Goal: Book appointment/travel/reservation

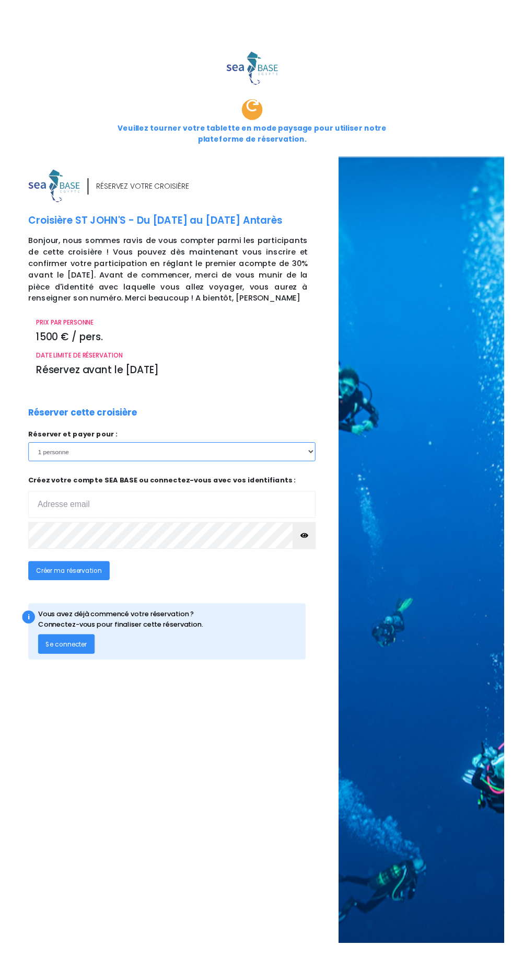
click at [64, 449] on select "1 personne 2 personnes 3 personnes 4 personnes 5 personnes 6 personnes 7 person…" at bounding box center [175, 458] width 292 height 19
click at [29, 449] on select "1 personne 2 personnes 3 personnes 4 personnes 5 personnes 6 personnes 7 person…" at bounding box center [175, 458] width 292 height 19
click at [54, 499] on input "email" at bounding box center [175, 512] width 292 height 27
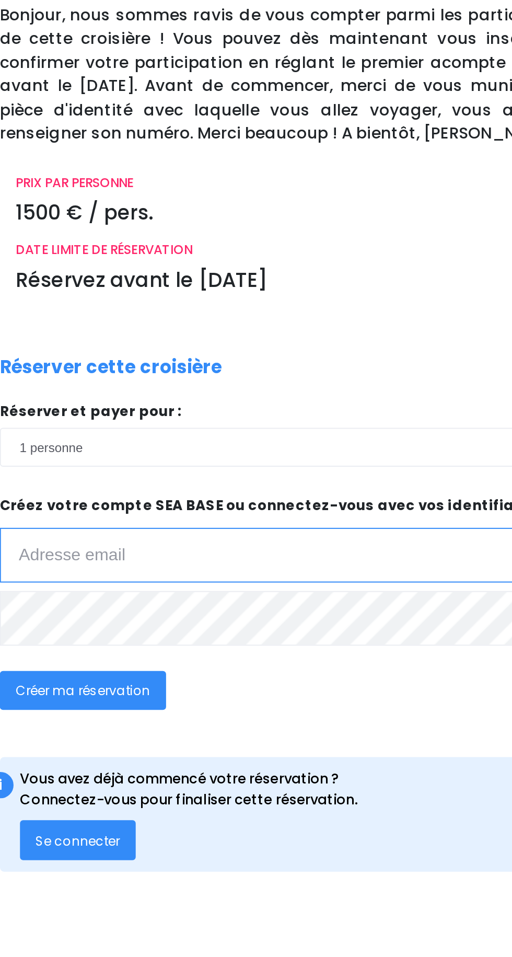
type input "[PERSON_NAME][EMAIL_ADDRESS][DOMAIN_NAME]"
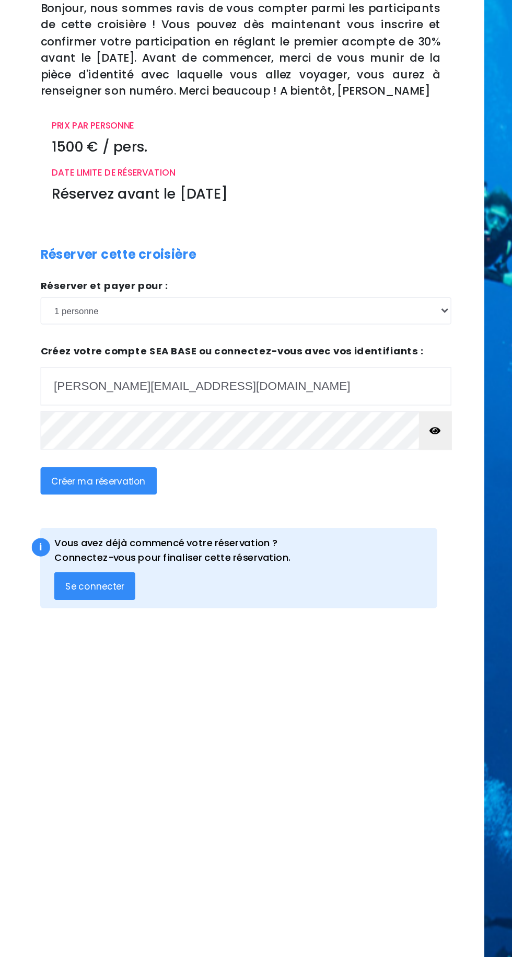
click at [52, 650] on span "Se connecter" at bounding box center [68, 654] width 42 height 9
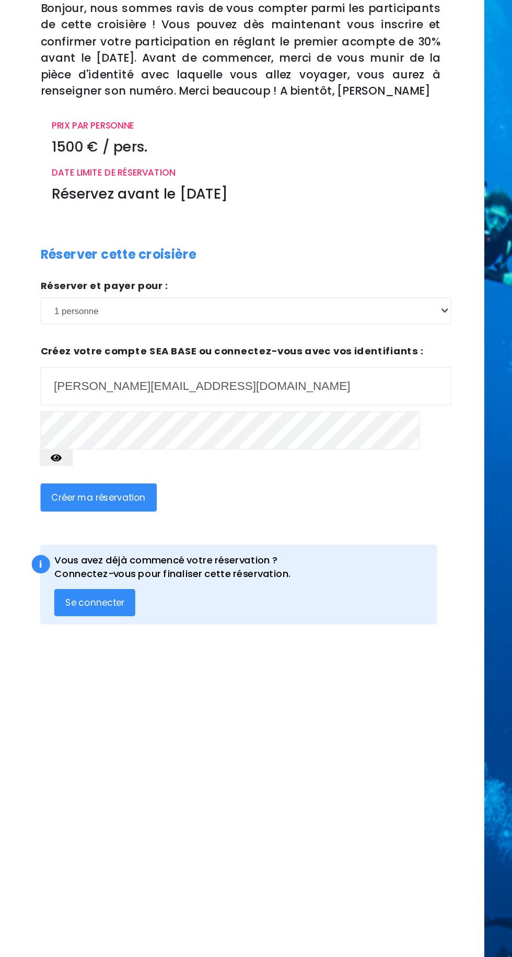
click at [39, 581] on button "Créer ma réservation" at bounding box center [70, 590] width 83 height 19
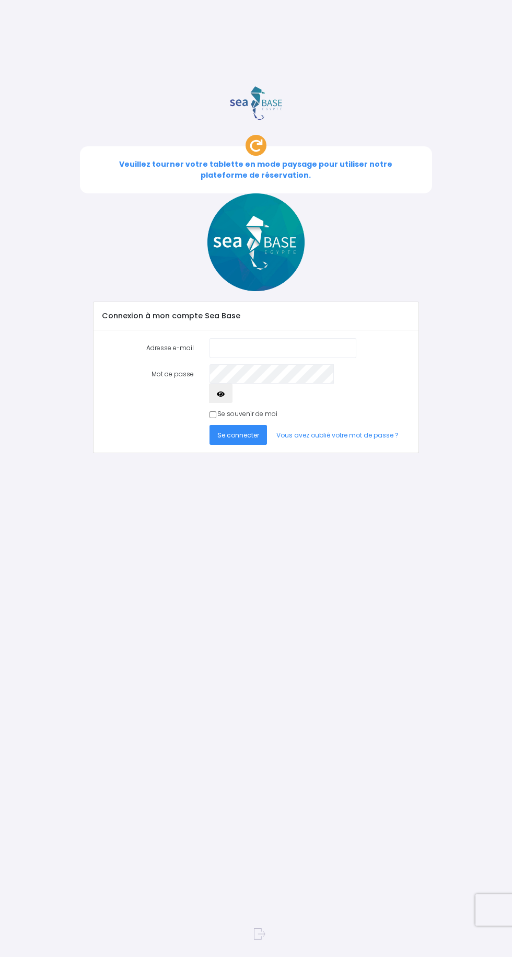
click at [231, 338] on input "Adresse e-mail" at bounding box center [283, 347] width 147 height 19
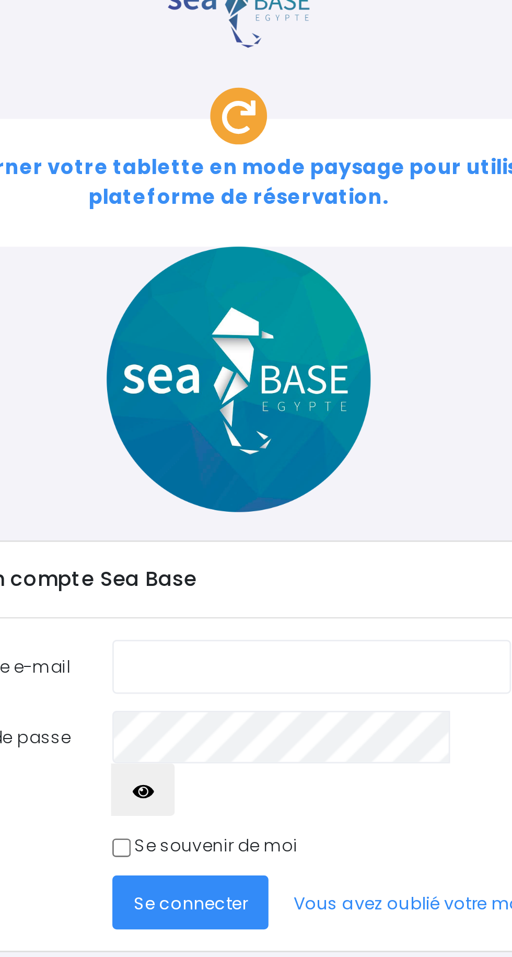
type input "[PERSON_NAME][EMAIL_ADDRESS][DOMAIN_NAME]"
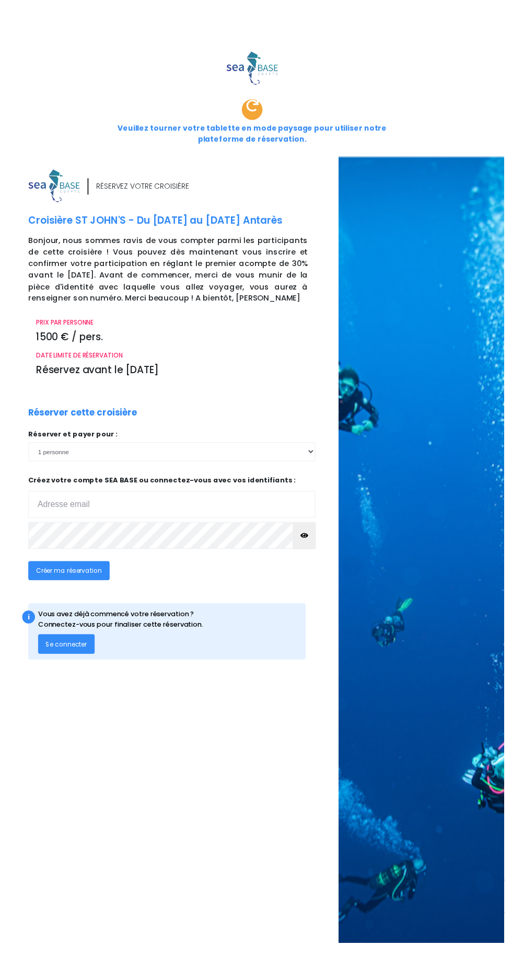
click at [64, 499] on input "email" at bounding box center [175, 512] width 292 height 27
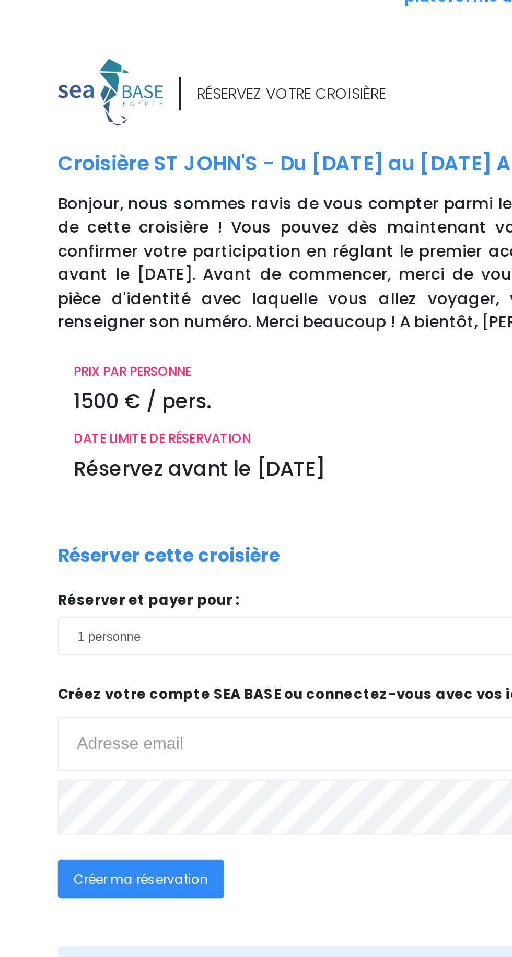
click at [43, 499] on input "email" at bounding box center [175, 512] width 292 height 27
type input "jonathan.moreau2018@gmail.com"
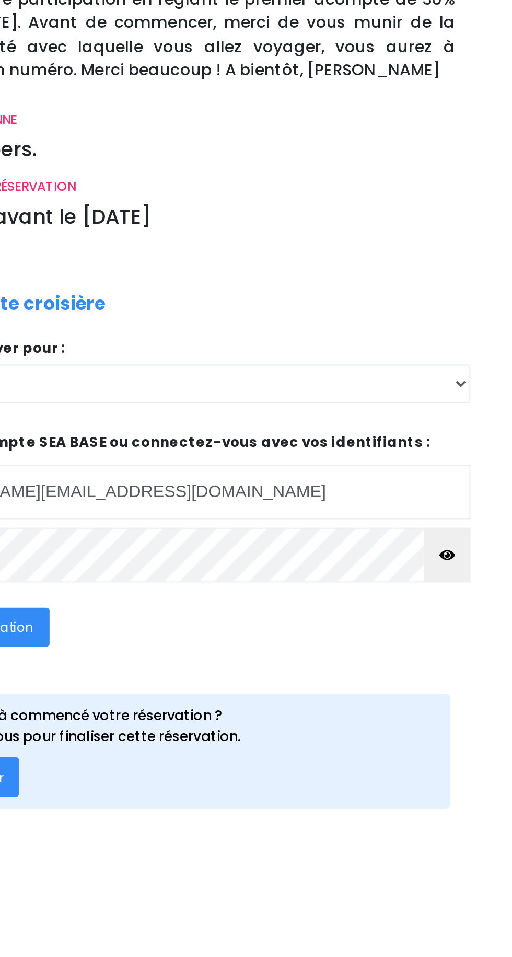
click at [311, 530] on button "button" at bounding box center [310, 543] width 24 height 27
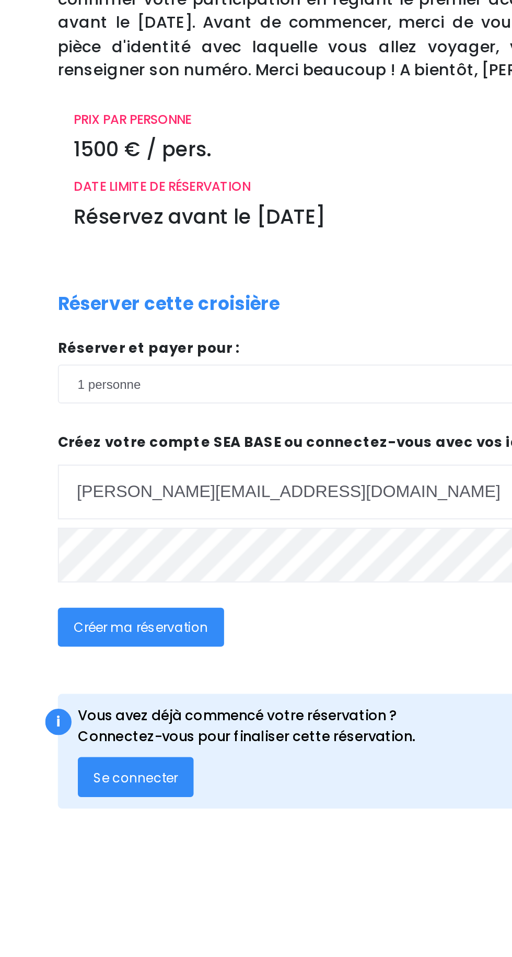
click at [62, 575] on span "Créer ma réservation" at bounding box center [70, 579] width 67 height 9
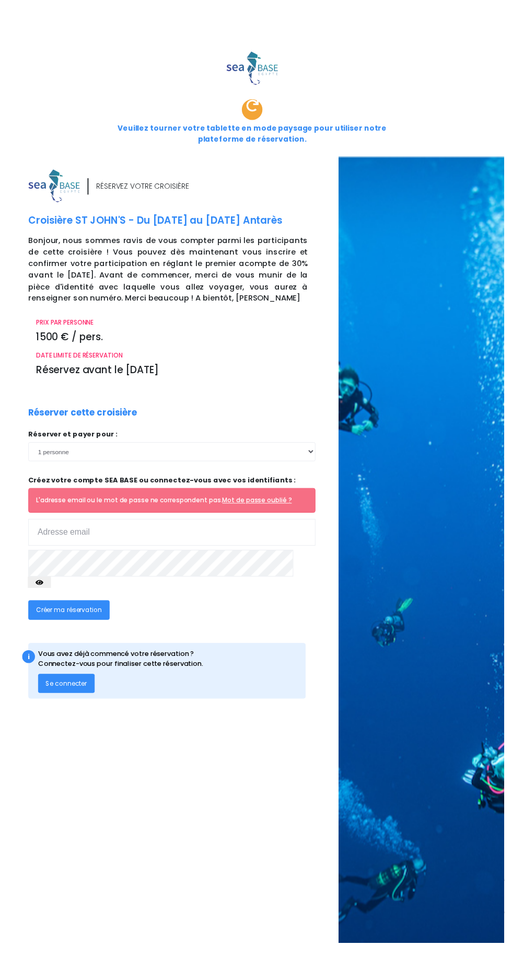
click at [74, 690] on span "Se connecter" at bounding box center [68, 694] width 42 height 9
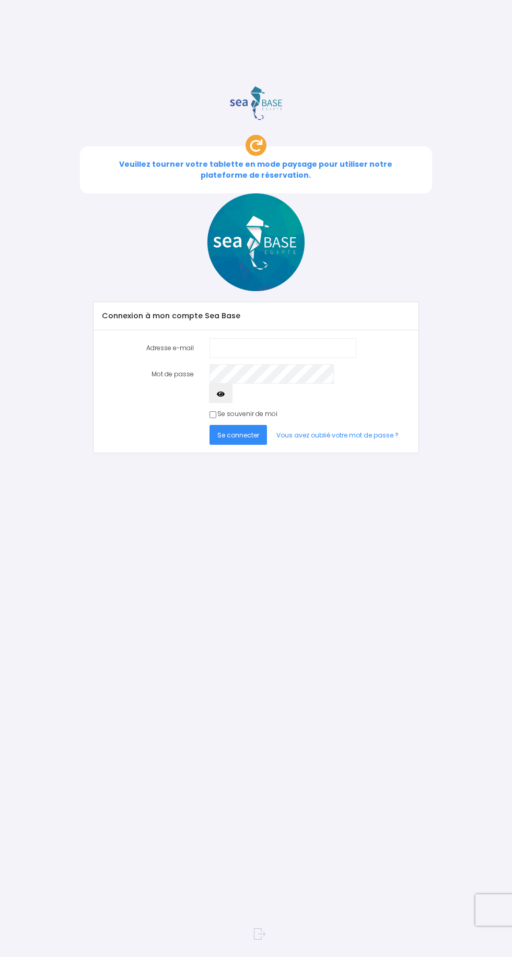
click at [261, 338] on input "Adresse e-mail" at bounding box center [283, 347] width 147 height 19
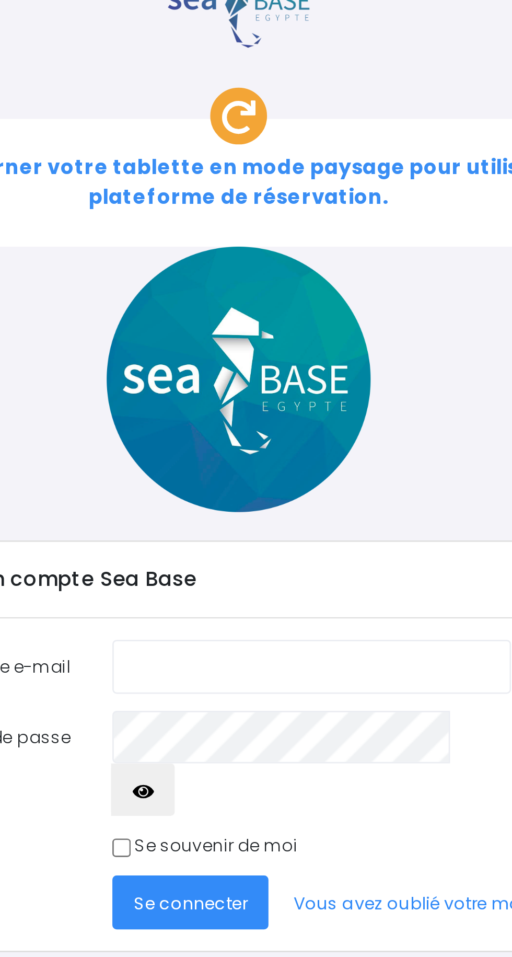
type input "[PERSON_NAME][EMAIL_ADDRESS][DOMAIN_NAME]"
click at [212, 412] on input "Se souvenir de moi" at bounding box center [213, 415] width 7 height 7
checkbox input "true"
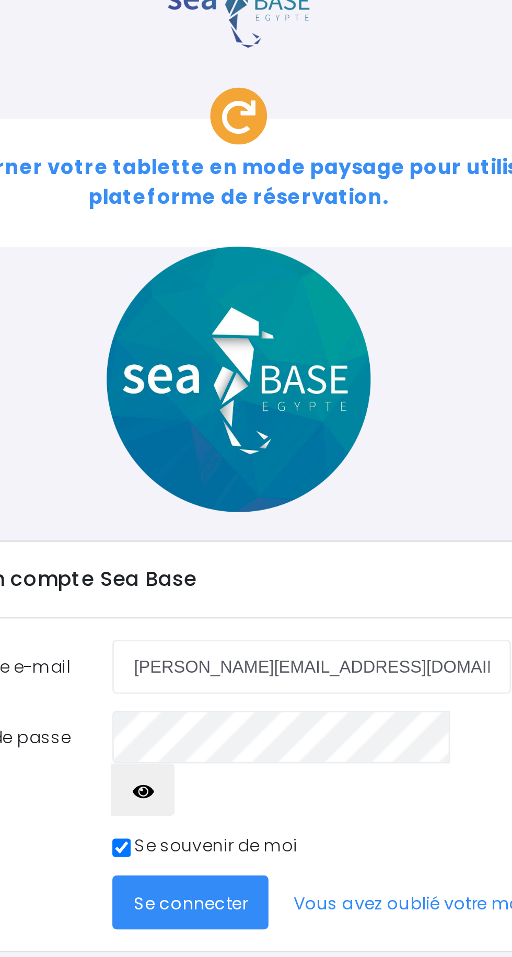
click at [229, 431] on span "Se connecter" at bounding box center [239, 435] width 42 height 9
